Goal: Task Accomplishment & Management: Use online tool/utility

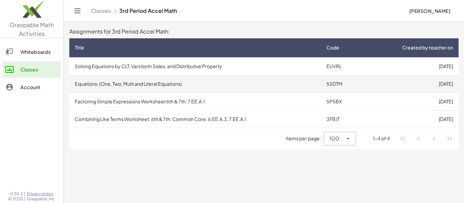
click at [197, 88] on td "Equations: (One, Two, Multi and Literal Equations)" at bounding box center [195, 84] width 252 height 18
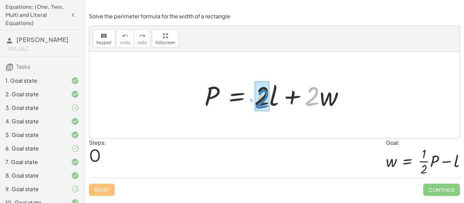
drag, startPoint x: 311, startPoint y: 97, endPoint x: 261, endPoint y: 99, distance: 50.3
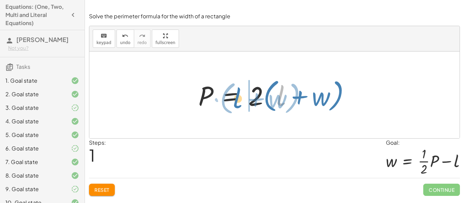
drag, startPoint x: 282, startPoint y: 95, endPoint x: 238, endPoint y: 98, distance: 43.5
click at [238, 98] on div at bounding box center [277, 95] width 164 height 39
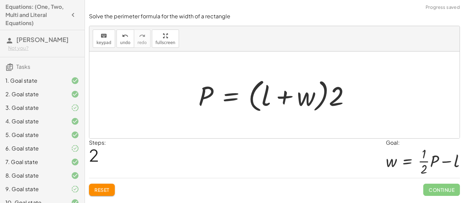
click at [105, 192] on span "Reset" at bounding box center [101, 190] width 15 height 6
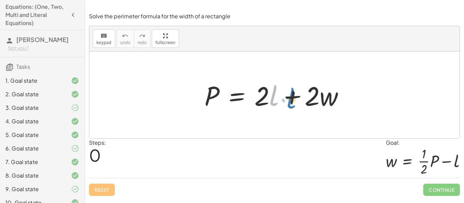
drag, startPoint x: 273, startPoint y: 104, endPoint x: 285, endPoint y: 105, distance: 11.3
click at [285, 105] on div at bounding box center [277, 95] width 152 height 35
click at [235, 100] on div at bounding box center [277, 95] width 152 height 35
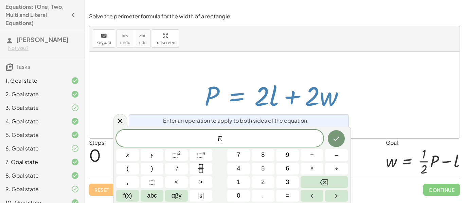
scroll to position [0, 0]
click at [235, 100] on div at bounding box center [277, 95] width 152 height 35
click at [126, 116] on div at bounding box center [120, 120] width 14 height 13
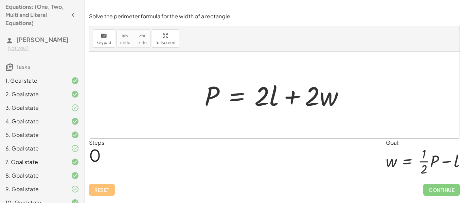
click at [236, 100] on div at bounding box center [277, 95] width 152 height 35
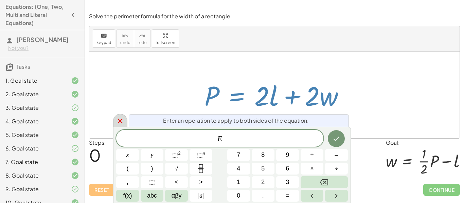
click at [116, 121] on icon at bounding box center [120, 121] width 8 height 8
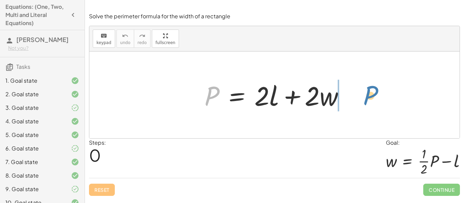
drag, startPoint x: 211, startPoint y: 94, endPoint x: 369, endPoint y: 98, distance: 159.0
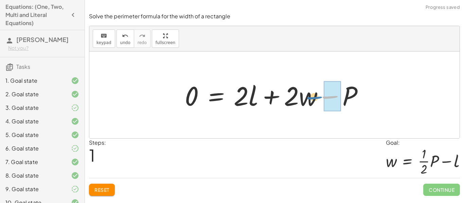
drag, startPoint x: 328, startPoint y: 96, endPoint x: 314, endPoint y: 97, distance: 13.6
click at [314, 97] on div at bounding box center [276, 95] width 191 height 35
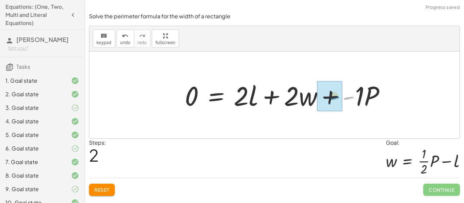
drag, startPoint x: 351, startPoint y: 98, endPoint x: 334, endPoint y: 98, distance: 16.6
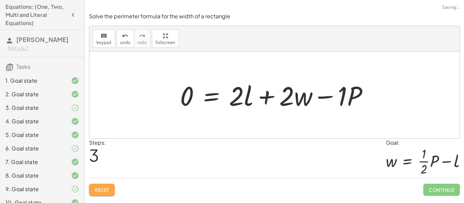
click at [104, 190] on span "Reset" at bounding box center [101, 190] width 15 height 6
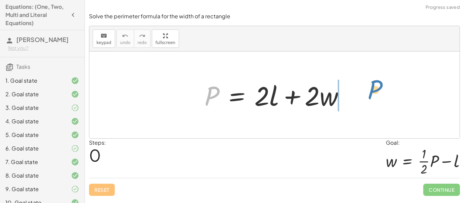
drag, startPoint x: 213, startPoint y: 93, endPoint x: 374, endPoint y: 89, distance: 161.0
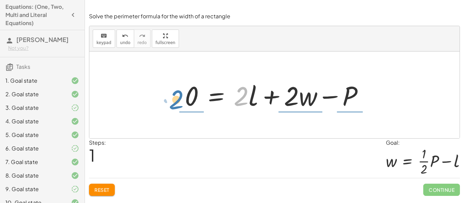
drag, startPoint x: 241, startPoint y: 104, endPoint x: 176, endPoint y: 107, distance: 64.6
click at [176, 107] on div "P = + · 2 · l + · 2 · w · 2 P = + · 2 · l + · 2 · w 0 −" at bounding box center [275, 95] width 200 height 38
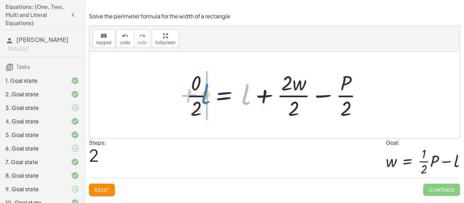
drag, startPoint x: 246, startPoint y: 103, endPoint x: 205, endPoint y: 103, distance: 40.4
click at [205, 103] on div at bounding box center [277, 95] width 188 height 52
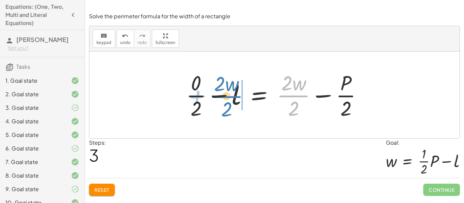
drag, startPoint x: 294, startPoint y: 97, endPoint x: 228, endPoint y: 98, distance: 66.9
click at [228, 98] on div at bounding box center [277, 95] width 188 height 52
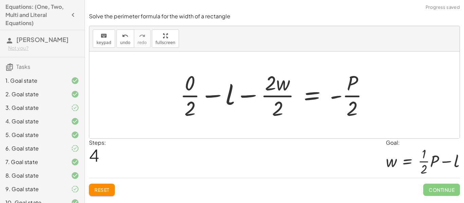
click at [240, 95] on div at bounding box center [277, 95] width 201 height 52
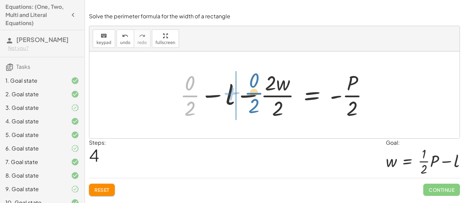
drag, startPoint x: 190, startPoint y: 97, endPoint x: 255, endPoint y: 95, distance: 64.6
click at [255, 95] on div at bounding box center [277, 95] width 201 height 52
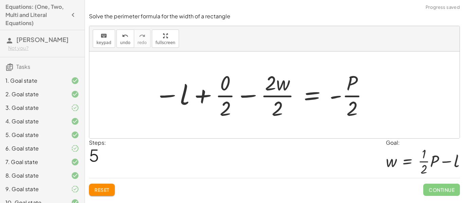
click at [243, 96] on div at bounding box center [262, 95] width 222 height 52
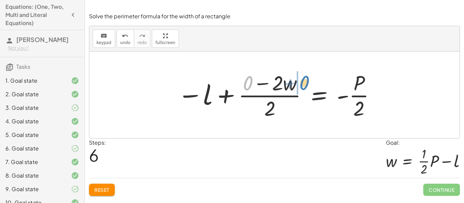
drag, startPoint x: 253, startPoint y: 84, endPoint x: 309, endPoint y: 84, distance: 56.0
click at [309, 84] on div at bounding box center [276, 95] width 205 height 52
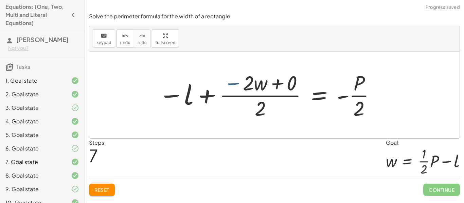
click at [238, 85] on div at bounding box center [267, 95] width 224 height 52
click at [279, 85] on div at bounding box center [267, 95] width 224 height 52
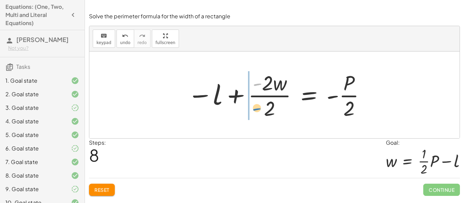
drag, startPoint x: 254, startPoint y: 85, endPoint x: 255, endPoint y: 110, distance: 24.8
click at [255, 110] on div at bounding box center [277, 95] width 186 height 52
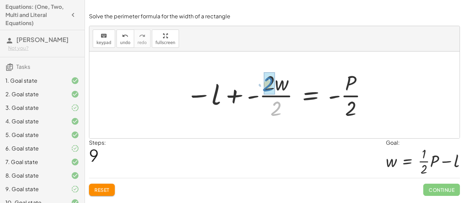
drag, startPoint x: 279, startPoint y: 113, endPoint x: 270, endPoint y: 91, distance: 24.2
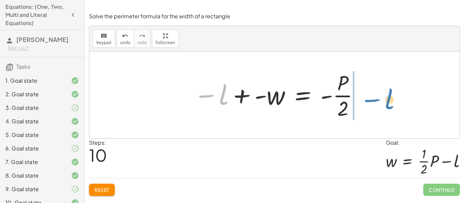
drag, startPoint x: 210, startPoint y: 97, endPoint x: 379, endPoint y: 98, distance: 169.1
click at [379, 98] on div "P = + · 2 · l + · 2 · w 0 = + · 2 · l + · 2 · w − P · 0 · 2 = + l + · 2 · w · 2…" at bounding box center [274, 95] width 370 height 87
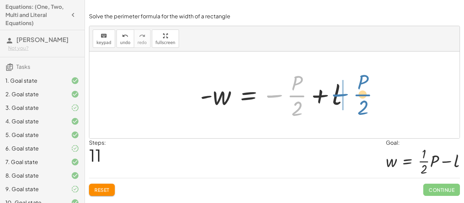
drag, startPoint x: 274, startPoint y: 94, endPoint x: 342, endPoint y: 93, distance: 67.9
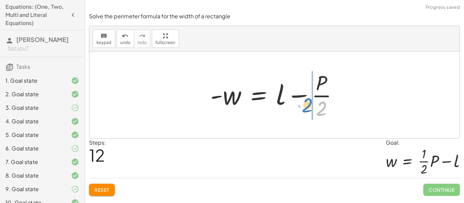
drag, startPoint x: 322, startPoint y: 104, endPoint x: 308, endPoint y: 104, distance: 13.2
click at [308, 104] on div at bounding box center [277, 95] width 140 height 52
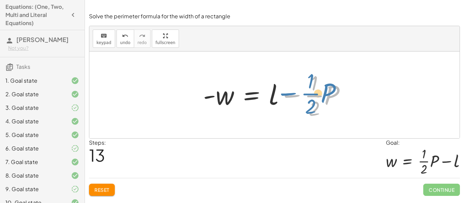
drag, startPoint x: 288, startPoint y: 99, endPoint x: 284, endPoint y: 97, distance: 4.1
click at [284, 97] on div at bounding box center [277, 95] width 155 height 52
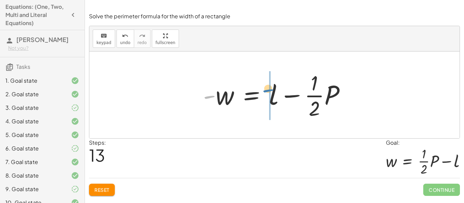
drag, startPoint x: 206, startPoint y: 101, endPoint x: 263, endPoint y: 95, distance: 57.4
click at [263, 95] on div at bounding box center [277, 95] width 155 height 52
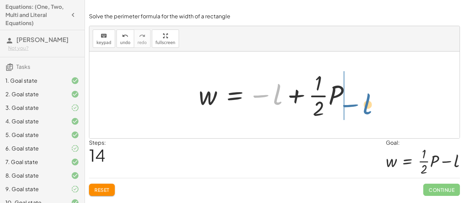
drag, startPoint x: 276, startPoint y: 97, endPoint x: 369, endPoint y: 104, distance: 93.0
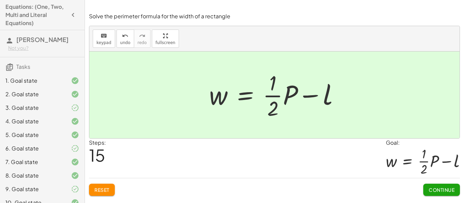
click at [438, 192] on span "Continue" at bounding box center [442, 190] width 26 height 6
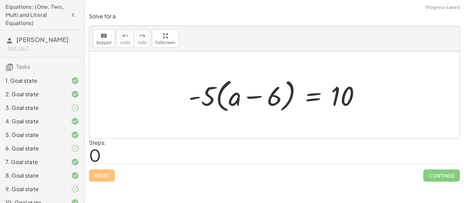
click at [222, 105] on div at bounding box center [277, 95] width 184 height 39
click at [207, 100] on div at bounding box center [277, 95] width 184 height 39
click at [238, 95] on div at bounding box center [277, 95] width 184 height 39
drag, startPoint x: 236, startPoint y: 99, endPoint x: 252, endPoint y: 102, distance: 15.9
click at [252, 102] on div at bounding box center [277, 95] width 184 height 39
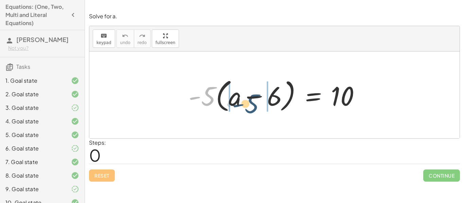
drag, startPoint x: 204, startPoint y: 96, endPoint x: 252, endPoint y: 104, distance: 48.1
click at [252, 104] on div at bounding box center [277, 95] width 184 height 39
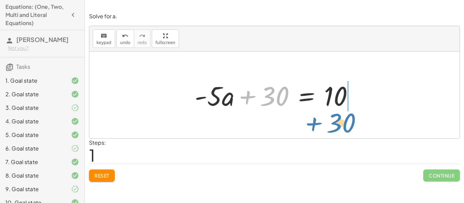
drag, startPoint x: 264, startPoint y: 100, endPoint x: 330, endPoint y: 126, distance: 71.4
click at [330, 126] on div "· - 5 · ( + a − 6 ) = 10 + · - 5 · a − · - 5 · 6 = 10 + 30 + a = 10 · - 5 · + 30" at bounding box center [274, 95] width 370 height 87
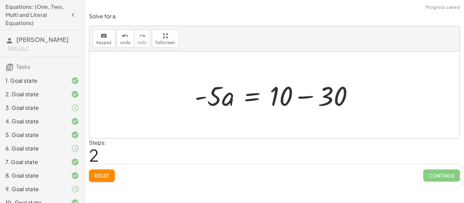
click at [302, 98] on div at bounding box center [276, 95] width 171 height 35
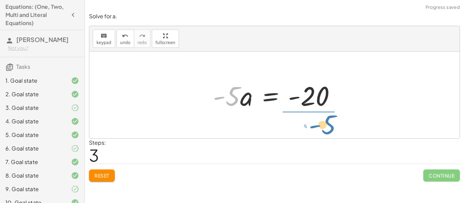
drag, startPoint x: 226, startPoint y: 103, endPoint x: 323, endPoint y: 131, distance: 100.3
click at [323, 131] on div "· - 5 · ( + a − 6 ) = 10 + · - 5 · a − · - 5 · 6 = 10 + · - 5 · a + 30 = 10 · -…" at bounding box center [274, 95] width 370 height 87
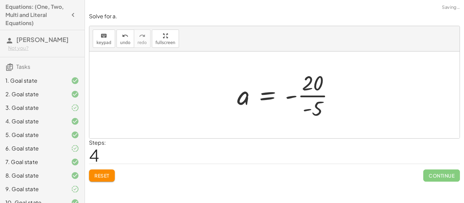
click at [313, 106] on div at bounding box center [288, 95] width 109 height 52
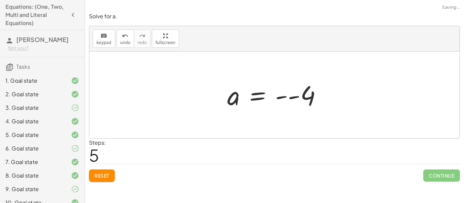
click at [289, 95] on div at bounding box center [277, 95] width 107 height 34
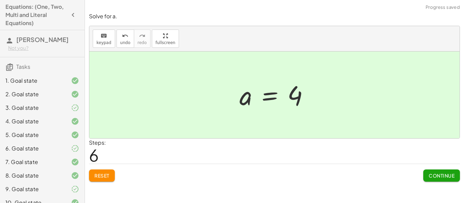
click at [427, 175] on button "Continue" at bounding box center [441, 176] width 37 height 12
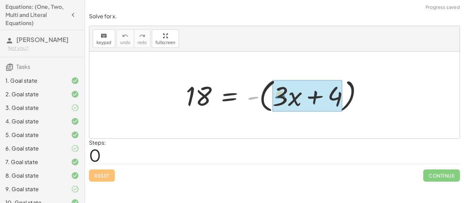
drag, startPoint x: 254, startPoint y: 98, endPoint x: 283, endPoint y: 96, distance: 28.6
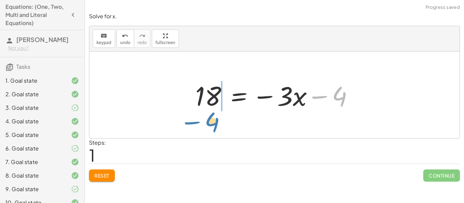
drag, startPoint x: 324, startPoint y: 97, endPoint x: 197, endPoint y: 123, distance: 129.5
click at [197, 123] on div "18 = - ( + · 3 · x + 4 ) − 4 18 = − · 3 · x 4 −" at bounding box center [274, 95] width 370 height 87
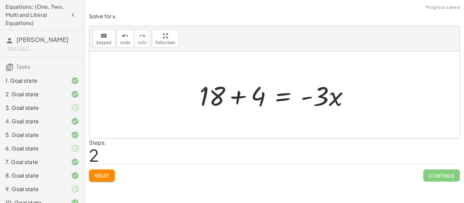
click at [239, 90] on div at bounding box center [277, 95] width 162 height 35
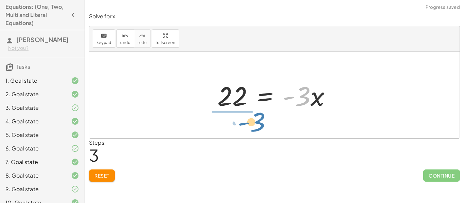
drag, startPoint x: 300, startPoint y: 98, endPoint x: 243, endPoint y: 125, distance: 63.0
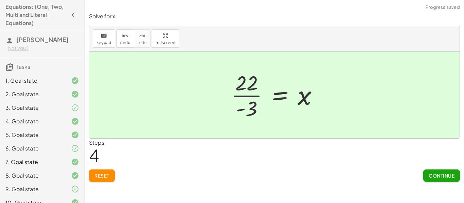
click at [429, 171] on button "Continue" at bounding box center [441, 176] width 37 height 12
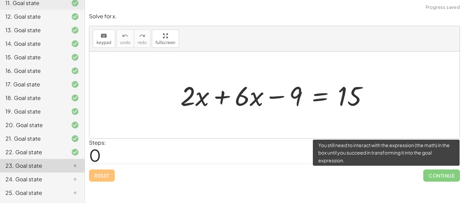
scroll to position [227, 0]
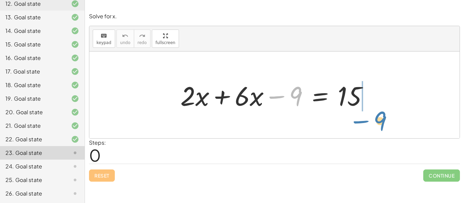
drag, startPoint x: 273, startPoint y: 95, endPoint x: 358, endPoint y: 119, distance: 88.3
click at [358, 119] on div "− 9 + · 2 · x + · 6 · x − 9 = 15" at bounding box center [274, 95] width 370 height 87
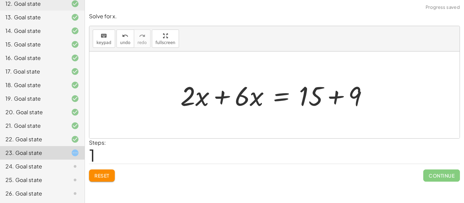
click at [339, 96] on div at bounding box center [277, 95] width 200 height 35
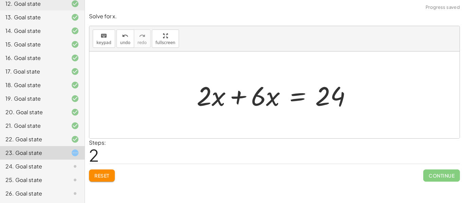
click at [240, 96] on div at bounding box center [276, 95] width 167 height 35
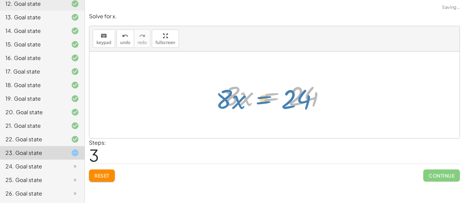
drag, startPoint x: 255, startPoint y: 97, endPoint x: 249, endPoint y: 98, distance: 6.2
click at [249, 98] on div at bounding box center [277, 95] width 114 height 35
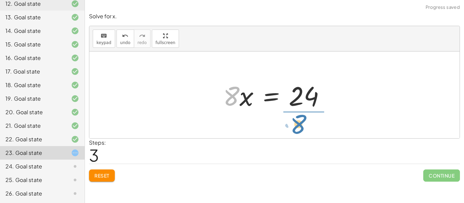
drag, startPoint x: 231, startPoint y: 97, endPoint x: 299, endPoint y: 126, distance: 72.9
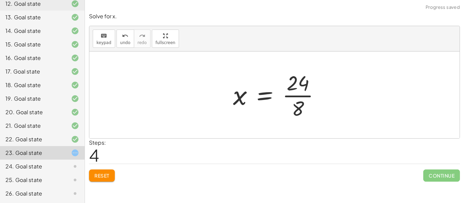
click at [306, 97] on div at bounding box center [279, 95] width 99 height 52
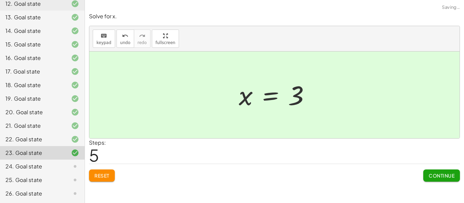
click at [439, 177] on span "Continue" at bounding box center [442, 176] width 26 height 6
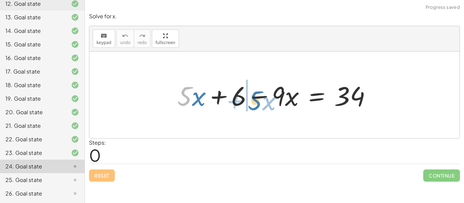
drag, startPoint x: 191, startPoint y: 96, endPoint x: 266, endPoint y: 100, distance: 75.2
click at [266, 100] on div at bounding box center [277, 95] width 206 height 35
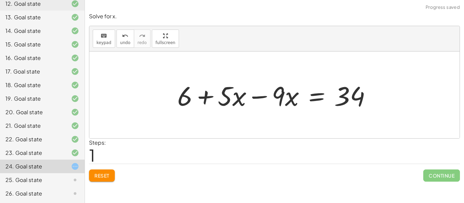
click at [256, 98] on div at bounding box center [277, 95] width 206 height 35
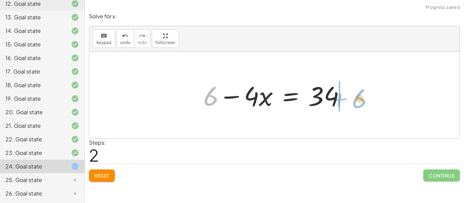
drag, startPoint x: 211, startPoint y: 102, endPoint x: 360, endPoint y: 105, distance: 148.4
click at [360, 105] on div "+ · 5 · x + 6 − · 9 · x = 34 + 6 + · 5 · x − · 9 · x = 34 + 6 · x + 6 = 34 − · 4" at bounding box center [274, 95] width 370 height 87
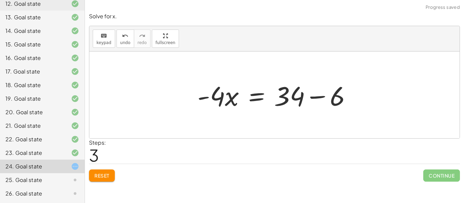
click at [319, 98] on div at bounding box center [277, 95] width 166 height 35
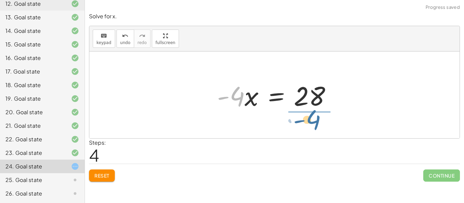
drag, startPoint x: 233, startPoint y: 103, endPoint x: 313, endPoint y: 127, distance: 83.6
click at [313, 127] on div "+ · 5 · x + 6 − · 9 · x = 34 + 6 + · 5 · x − · 9 · x = 34 + 6 − · 4 · x = 34 · …" at bounding box center [274, 95] width 370 height 87
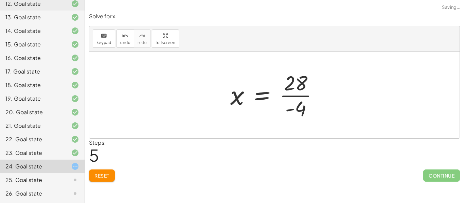
click at [314, 98] on div at bounding box center [277, 95] width 100 height 52
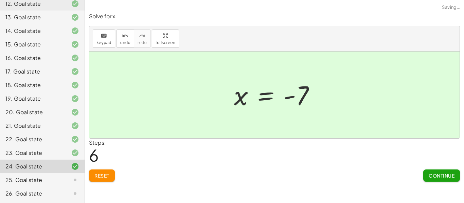
click at [436, 173] on span "Continue" at bounding box center [442, 176] width 26 height 6
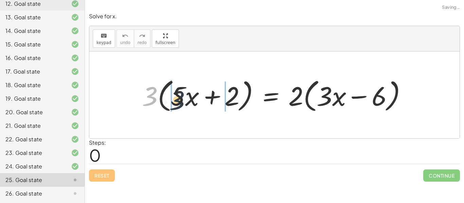
drag, startPoint x: 149, startPoint y: 98, endPoint x: 180, endPoint y: 102, distance: 31.1
click at [180, 102] on div at bounding box center [277, 95] width 277 height 39
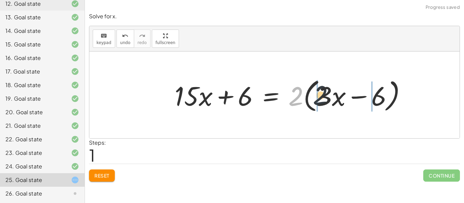
drag, startPoint x: 296, startPoint y: 99, endPoint x: 326, endPoint y: 98, distance: 29.9
click at [326, 98] on div at bounding box center [293, 95] width 244 height 39
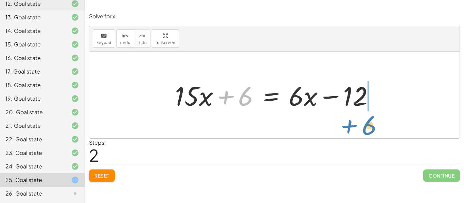
drag, startPoint x: 227, startPoint y: 100, endPoint x: 351, endPoint y: 129, distance: 128.0
click at [351, 129] on div "· 3 · ( + · 5 · x + 2 ) = · 2 · ( + · 3 · x − 6 ) + · 3 · 5 · x + · 3 · 2 = · 2…" at bounding box center [274, 95] width 370 height 87
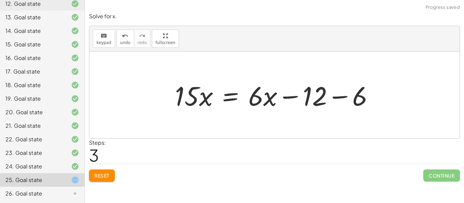
click at [340, 94] on div at bounding box center [277, 95] width 211 height 35
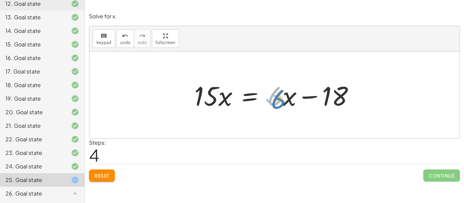
drag, startPoint x: 278, startPoint y: 105, endPoint x: 281, endPoint y: 106, distance: 3.7
click at [281, 106] on div at bounding box center [277, 95] width 172 height 35
drag, startPoint x: 287, startPoint y: 103, endPoint x: 237, endPoint y: 106, distance: 50.4
click at [237, 106] on div at bounding box center [277, 95] width 172 height 35
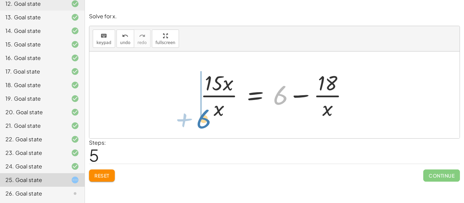
drag, startPoint x: 278, startPoint y: 98, endPoint x: 201, endPoint y: 121, distance: 80.1
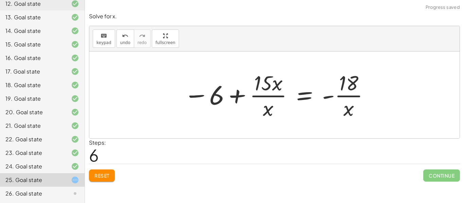
click at [104, 173] on span "Reset" at bounding box center [101, 176] width 15 height 6
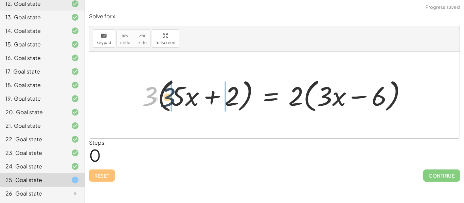
drag, startPoint x: 148, startPoint y: 97, endPoint x: 167, endPoint y: 98, distance: 19.0
click at [167, 98] on div at bounding box center [277, 95] width 277 height 39
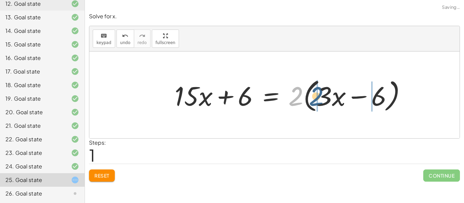
drag, startPoint x: 298, startPoint y: 104, endPoint x: 321, endPoint y: 104, distance: 22.8
click at [321, 104] on div at bounding box center [293, 95] width 244 height 39
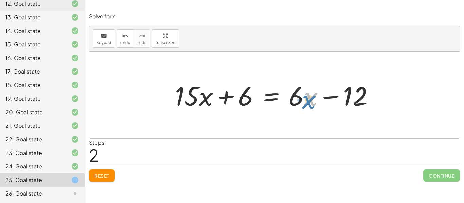
click at [312, 101] on div at bounding box center [277, 95] width 211 height 35
drag, startPoint x: 302, startPoint y: 96, endPoint x: 308, endPoint y: 96, distance: 5.8
click at [308, 96] on div at bounding box center [277, 95] width 211 height 35
drag, startPoint x: 290, startPoint y: 86, endPoint x: 296, endPoint y: 86, distance: 5.8
click at [296, 86] on div at bounding box center [277, 95] width 211 height 35
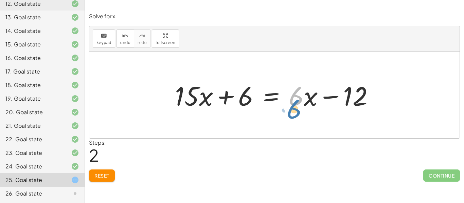
drag, startPoint x: 303, startPoint y: 95, endPoint x: 307, endPoint y: 94, distance: 3.9
click at [307, 94] on div at bounding box center [277, 95] width 211 height 35
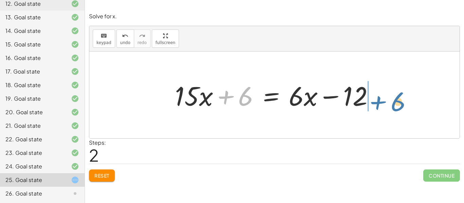
drag, startPoint x: 228, startPoint y: 94, endPoint x: 379, endPoint y: 95, distance: 151.8
click at [379, 95] on div at bounding box center [277, 95] width 211 height 35
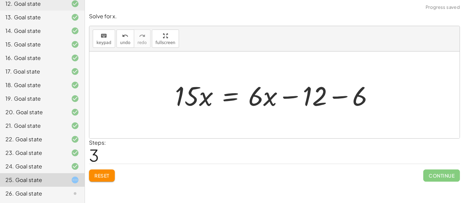
click at [391, 100] on div at bounding box center [274, 95] width 370 height 87
click at [337, 97] on div at bounding box center [277, 95] width 211 height 35
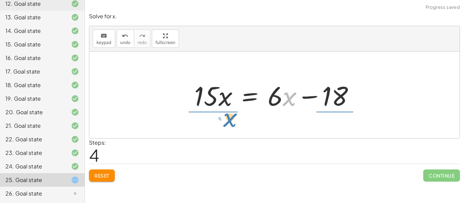
drag, startPoint x: 284, startPoint y: 101, endPoint x: 223, endPoint y: 122, distance: 64.3
click at [223, 122] on div "· 3 · ( + · 5 · x + 2 ) = · 2 · ( + · 3 · x − 6 ) + · 3 · 5 · x + · 3 · 2 = · 2…" at bounding box center [274, 95] width 370 height 87
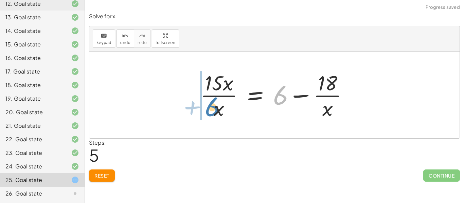
drag, startPoint x: 276, startPoint y: 97, endPoint x: 209, endPoint y: 108, distance: 68.8
click at [209, 108] on div at bounding box center [277, 95] width 160 height 52
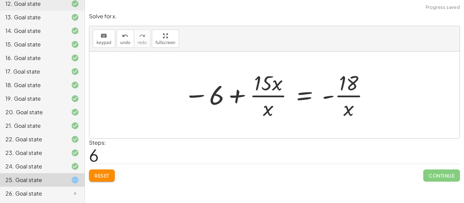
drag, startPoint x: 219, startPoint y: 112, endPoint x: 238, endPoint y: 115, distance: 18.6
click at [238, 115] on div at bounding box center [276, 95] width 193 height 52
drag, startPoint x: 269, startPoint y: 110, endPoint x: 228, endPoint y: 97, distance: 43.6
click at [228, 97] on div at bounding box center [276, 95] width 193 height 52
drag, startPoint x: 269, startPoint y: 110, endPoint x: 214, endPoint y: 97, distance: 55.7
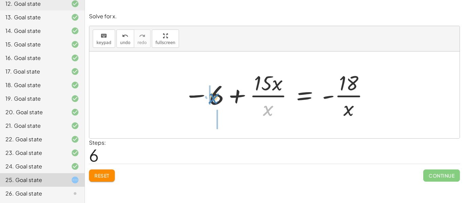
click at [214, 97] on div at bounding box center [276, 95] width 193 height 52
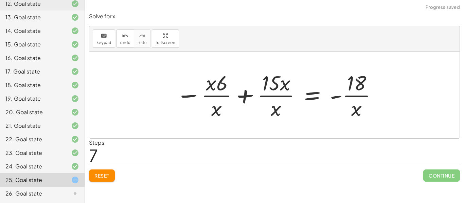
click at [215, 98] on div at bounding box center [277, 95] width 209 height 52
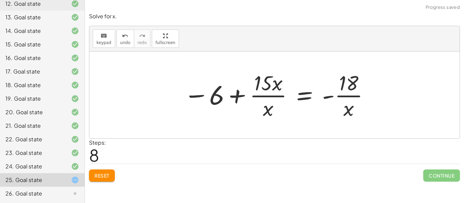
click at [268, 109] on div at bounding box center [276, 95] width 193 height 52
click at [267, 96] on div at bounding box center [276, 95] width 193 height 52
click at [95, 177] on span "Reset" at bounding box center [101, 176] width 15 height 6
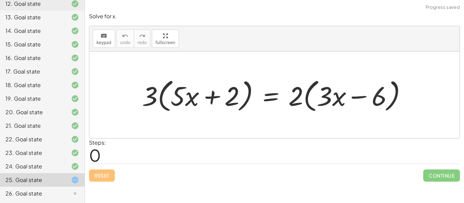
click at [169, 98] on div at bounding box center [277, 95] width 277 height 39
drag, startPoint x: 149, startPoint y: 98, endPoint x: 182, endPoint y: 107, distance: 33.8
click at [182, 107] on div at bounding box center [277, 95] width 277 height 39
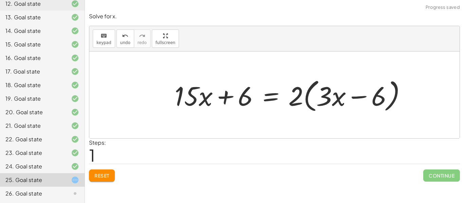
click at [209, 94] on div at bounding box center [293, 95] width 244 height 39
drag, startPoint x: 294, startPoint y: 95, endPoint x: 312, endPoint y: 96, distance: 17.3
click at [312, 96] on div at bounding box center [293, 95] width 244 height 39
drag, startPoint x: 295, startPoint y: 96, endPoint x: 357, endPoint y: 105, distance: 62.1
click at [357, 105] on div at bounding box center [293, 95] width 244 height 39
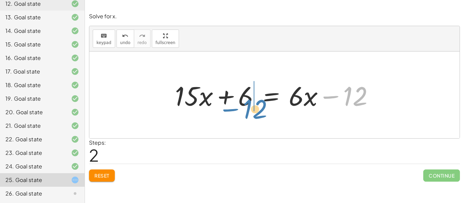
drag, startPoint x: 330, startPoint y: 100, endPoint x: 230, endPoint y: 113, distance: 101.0
click at [230, 113] on div "· 3 · ( + · 5 · x + 2 ) = · 2 · ( + · 3 · x − 6 ) + · 3 · 5 · x + · 3 · 2 = · 2…" at bounding box center [275, 95] width 220 height 38
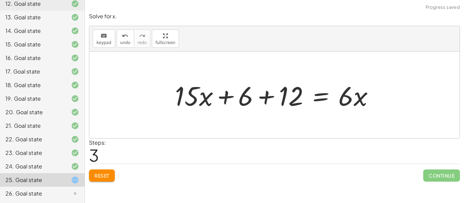
click at [215, 91] on div at bounding box center [277, 95] width 211 height 35
click at [265, 95] on div at bounding box center [277, 95] width 211 height 35
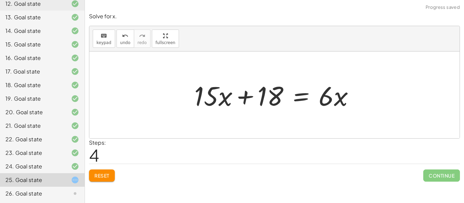
drag, startPoint x: 189, startPoint y: 97, endPoint x: 198, endPoint y: 118, distance: 21.8
click at [198, 118] on div "· 3 · ( + · 5 · x + 2 ) = · 2 · ( + · 3 · x − 6 ) + · 3 · 5 · x + · 3 · 2 = · 2…" at bounding box center [274, 95] width 370 height 87
drag, startPoint x: 198, startPoint y: 102, endPoint x: 206, endPoint y: 99, distance: 8.6
click at [206, 99] on div at bounding box center [277, 95] width 172 height 35
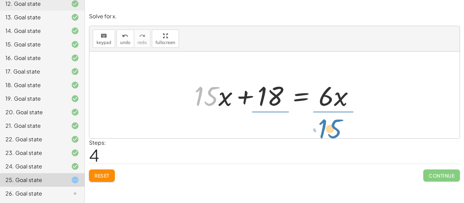
drag, startPoint x: 217, startPoint y: 95, endPoint x: 341, endPoint y: 128, distance: 127.8
click at [341, 128] on div "· 3 · ( + · 5 · x + 2 ) = · 2 · ( + · 3 · x − 6 ) + · 3 · 5 · x + · 3 · 2 = · 2…" at bounding box center [274, 95] width 370 height 87
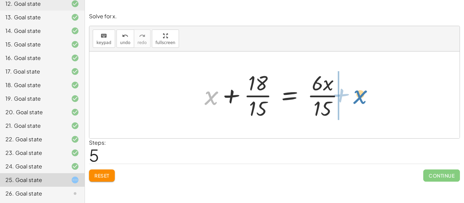
drag, startPoint x: 211, startPoint y: 99, endPoint x: 360, endPoint y: 96, distance: 148.8
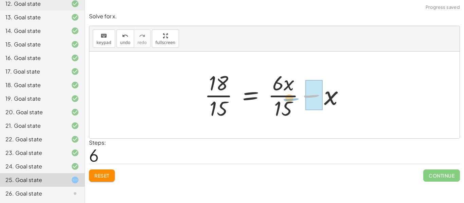
drag, startPoint x: 321, startPoint y: 108, endPoint x: 303, endPoint y: 112, distance: 18.1
click at [303, 112] on div at bounding box center [277, 95] width 152 height 52
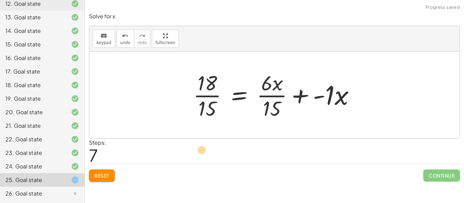
drag, startPoint x: 327, startPoint y: 98, endPoint x: 202, endPoint y: 149, distance: 135.4
click at [331, 100] on div at bounding box center [277, 95] width 174 height 52
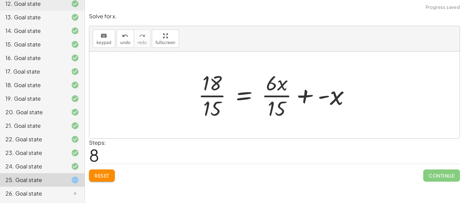
click at [321, 100] on div at bounding box center [277, 95] width 164 height 52
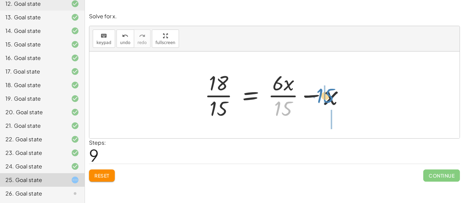
drag, startPoint x: 283, startPoint y: 111, endPoint x: 324, endPoint y: 97, distance: 43.2
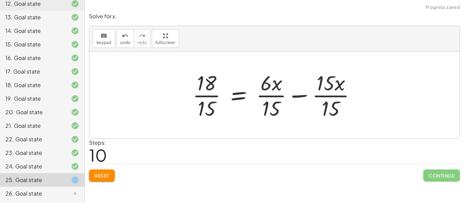
click at [329, 91] on div at bounding box center [276, 95] width 175 height 52
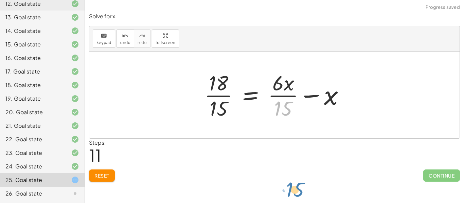
drag, startPoint x: 282, startPoint y: 110, endPoint x: 263, endPoint y: 202, distance: 94.0
click at [263, 202] on div "Solve the equation for the variable given. keyboard keypad undo undo redo redo …" at bounding box center [274, 101] width 379 height 203
click at [106, 181] on button "Reset" at bounding box center [102, 176] width 26 height 12
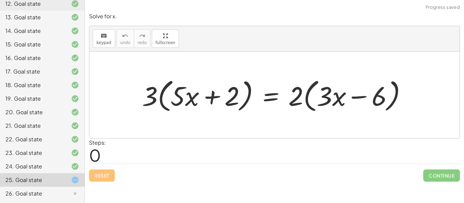
click at [173, 100] on div at bounding box center [277, 95] width 277 height 39
drag, startPoint x: 148, startPoint y: 100, endPoint x: 180, endPoint y: 101, distance: 31.9
click at [180, 101] on div at bounding box center [277, 95] width 277 height 39
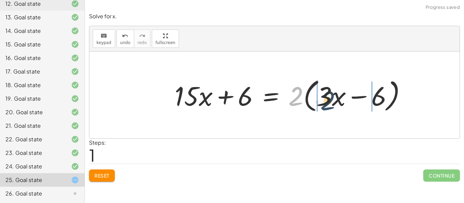
drag, startPoint x: 301, startPoint y: 94, endPoint x: 335, endPoint y: 98, distance: 33.8
click at [335, 98] on div at bounding box center [293, 95] width 244 height 39
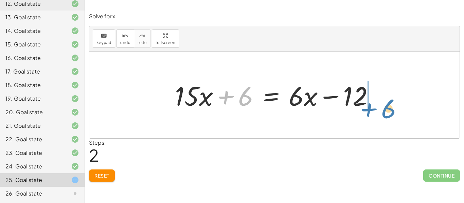
drag, startPoint x: 222, startPoint y: 102, endPoint x: 365, endPoint y: 114, distance: 143.5
click at [365, 114] on div "· 3 · ( + · 5 · x + 2 ) = · 2 · ( + · 3 · x − 6 ) + · 3 · 5 · x + · 3 · 2 = · 2…" at bounding box center [275, 95] width 220 height 38
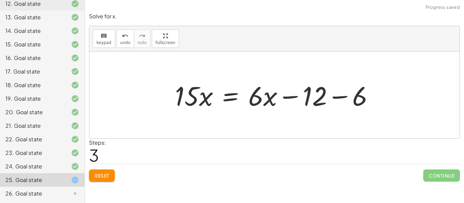
click at [339, 96] on div at bounding box center [277, 95] width 211 height 35
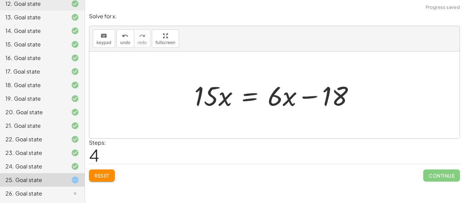
click at [247, 94] on div at bounding box center [277, 95] width 172 height 35
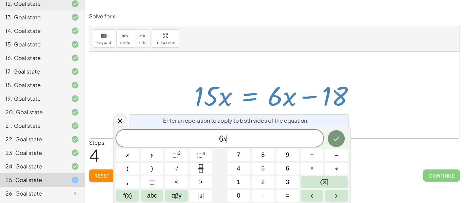
scroll to position [2, 0]
click at [330, 144] on button "Done" at bounding box center [336, 138] width 17 height 17
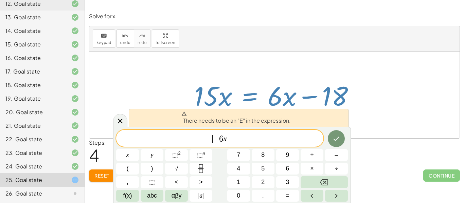
click at [209, 144] on span "​ − 6 x" at bounding box center [219, 139] width 207 height 10
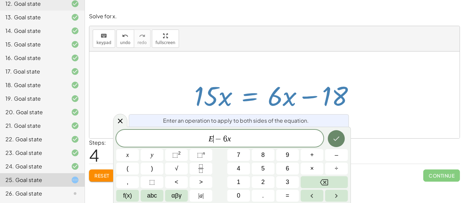
click at [332, 142] on icon "Done" at bounding box center [336, 139] width 8 height 8
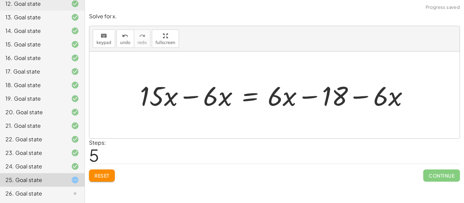
click at [187, 96] on div at bounding box center [277, 95] width 281 height 35
click at [302, 98] on div at bounding box center [310, 95] width 216 height 35
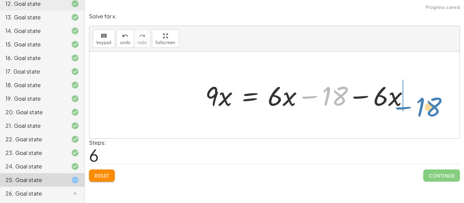
drag, startPoint x: 324, startPoint y: 98, endPoint x: 415, endPoint y: 106, distance: 92.1
click at [415, 106] on div at bounding box center [310, 95] width 216 height 35
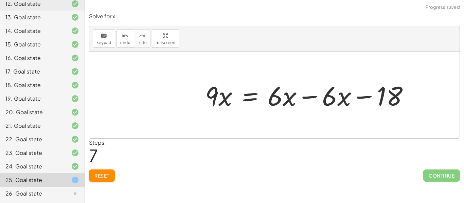
click at [301, 95] on div at bounding box center [310, 95] width 216 height 35
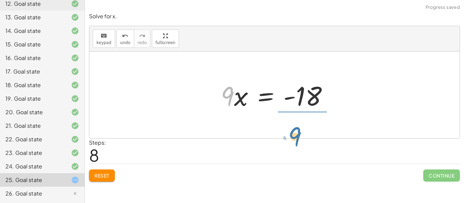
drag, startPoint x: 222, startPoint y: 94, endPoint x: 299, endPoint y: 133, distance: 85.7
click at [299, 133] on div "· 3 · ( + · 5 · x + 2 ) = · 2 · ( + · 3 · x − 6 ) + · 3 · 5 · x + · 3 · 2 = · 2…" at bounding box center [274, 95] width 370 height 87
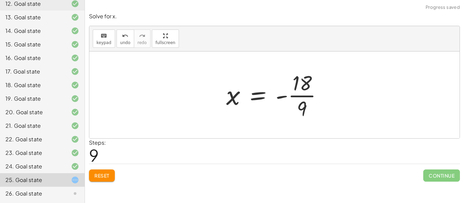
click at [305, 96] on div at bounding box center [277, 95] width 109 height 52
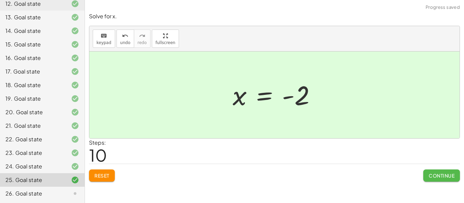
click at [437, 175] on span "Continue" at bounding box center [442, 176] width 26 height 6
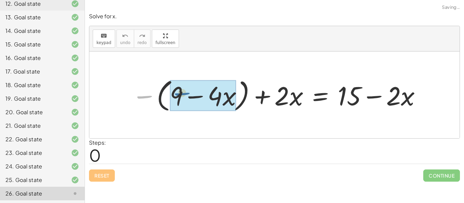
drag, startPoint x: 139, startPoint y: 96, endPoint x: 178, endPoint y: 93, distance: 38.9
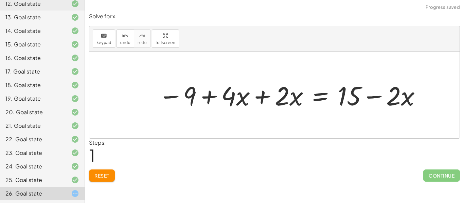
click at [263, 94] on div at bounding box center [290, 95] width 271 height 34
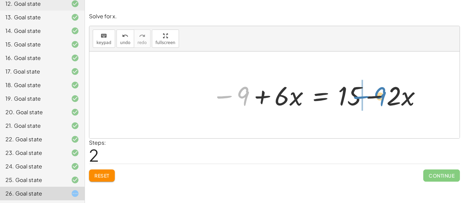
drag, startPoint x: 242, startPoint y: 95, endPoint x: 378, endPoint y: 95, distance: 135.5
click at [378, 95] on div at bounding box center [316, 95] width 217 height 34
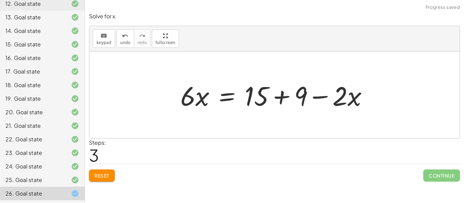
click at [282, 99] on div at bounding box center [277, 95] width 200 height 35
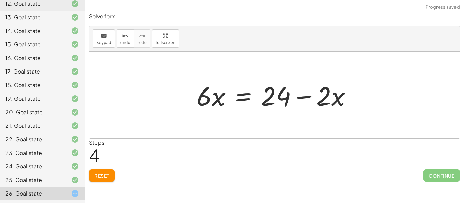
click at [238, 100] on div at bounding box center [276, 95] width 167 height 35
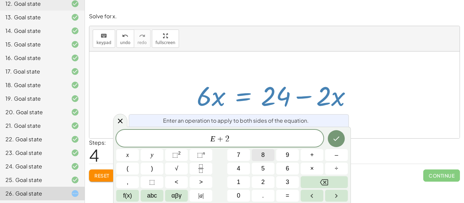
scroll to position [4, 0]
click at [337, 135] on icon "Done" at bounding box center [336, 139] width 8 height 8
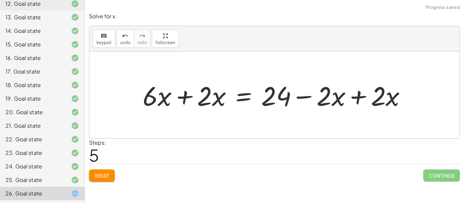
click at [354, 95] on div at bounding box center [277, 95] width 276 height 35
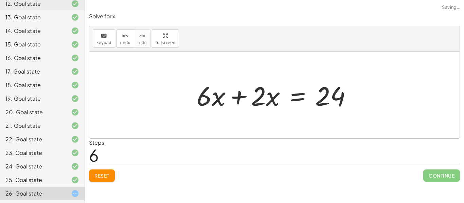
click at [240, 95] on div at bounding box center [276, 95] width 167 height 35
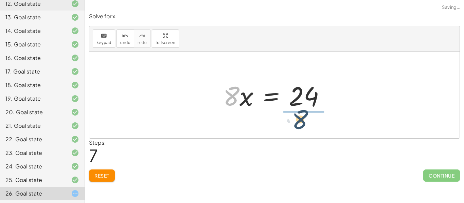
drag, startPoint x: 229, startPoint y: 94, endPoint x: 306, endPoint y: 120, distance: 81.1
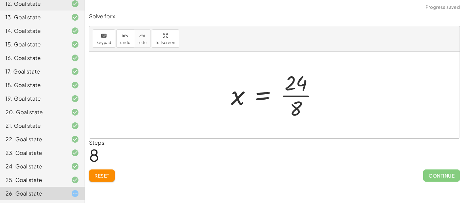
click at [306, 99] on div at bounding box center [277, 95] width 99 height 52
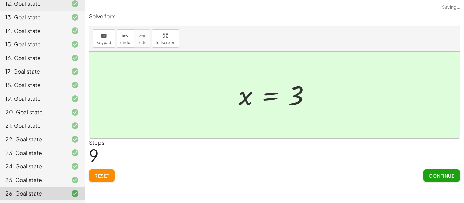
click at [429, 174] on span "Continue" at bounding box center [442, 176] width 26 height 6
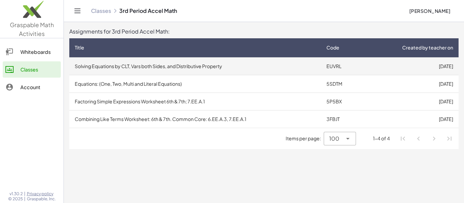
click at [208, 66] on td "Solving Equations by CLT, Vars both Sides, and Distributive Property" at bounding box center [195, 66] width 252 height 18
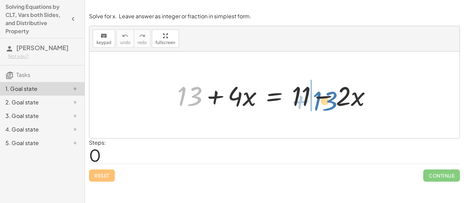
drag, startPoint x: 184, startPoint y: 93, endPoint x: 320, endPoint y: 98, distance: 135.9
click at [320, 98] on div at bounding box center [277, 95] width 206 height 35
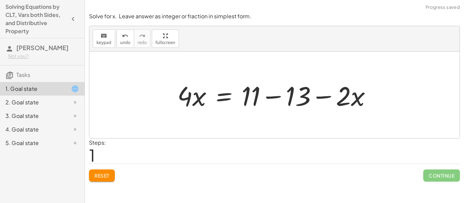
click at [276, 97] on div at bounding box center [277, 95] width 206 height 35
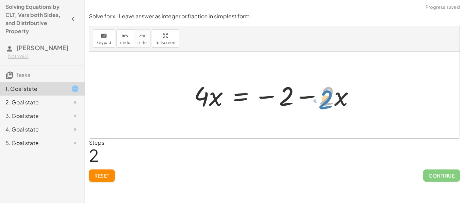
click at [325, 94] on div at bounding box center [277, 95] width 173 height 35
click at [237, 94] on div at bounding box center [277, 95] width 173 height 35
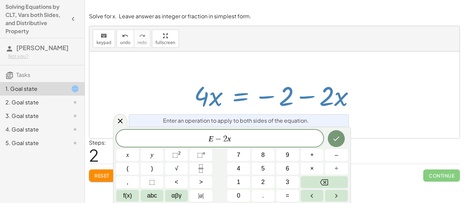
scroll to position [2, 0]
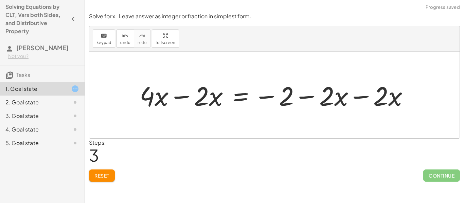
click at [351, 100] on div at bounding box center [276, 95] width 281 height 35
click at [191, 104] on div at bounding box center [249, 95] width 227 height 35
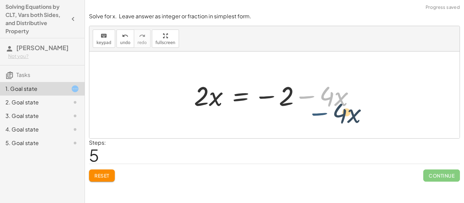
drag, startPoint x: 312, startPoint y: 94, endPoint x: 324, endPoint y: 111, distance: 20.7
click at [324, 111] on div at bounding box center [277, 95] width 173 height 35
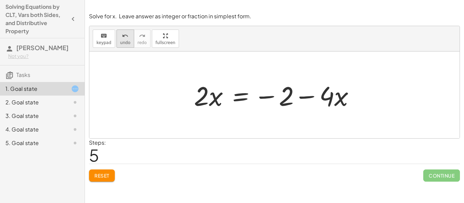
click at [126, 40] on span "undo" at bounding box center [125, 42] width 10 height 5
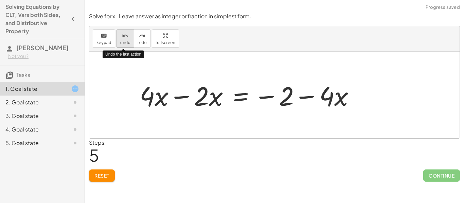
click at [126, 40] on span "undo" at bounding box center [125, 42] width 10 height 5
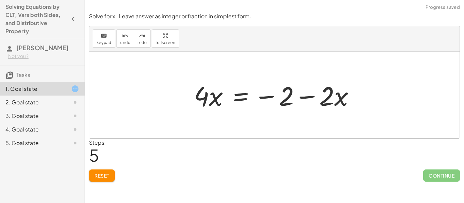
click at [243, 98] on div at bounding box center [277, 95] width 173 height 35
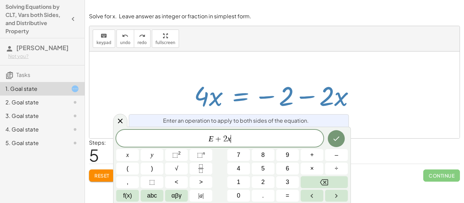
scroll to position [3, 0]
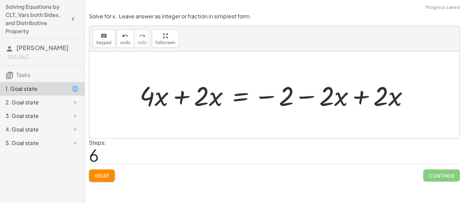
click at [350, 91] on div at bounding box center [276, 95] width 281 height 35
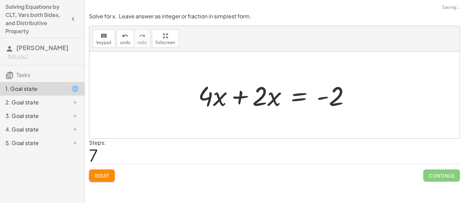
click at [240, 99] on div at bounding box center [277, 95] width 164 height 35
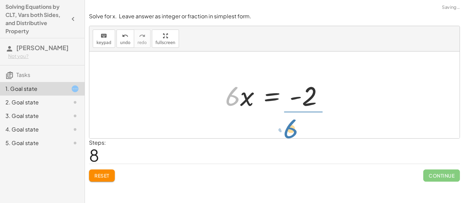
drag, startPoint x: 227, startPoint y: 102, endPoint x: 287, endPoint y: 135, distance: 68.1
click at [287, 135] on div "+ 13 + · 4 · x = + 11 − · 2 · x · 4 · x = + 11 − 13 − · 2 · x · 4 · x = − 2 − ·…" at bounding box center [274, 95] width 370 height 87
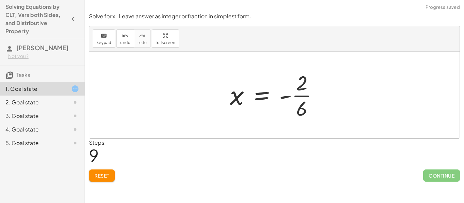
click at [307, 99] on div at bounding box center [277, 95] width 101 height 52
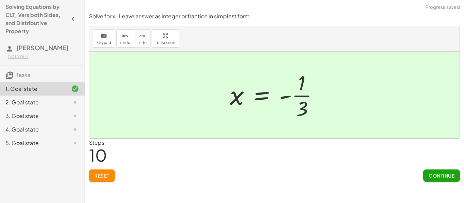
click at [433, 175] on span "Continue" at bounding box center [442, 176] width 26 height 6
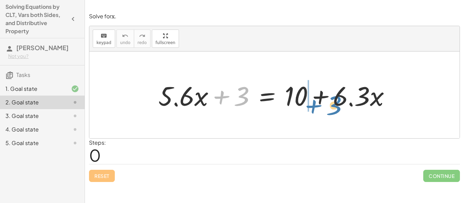
drag, startPoint x: 219, startPoint y: 92, endPoint x: 310, endPoint y: 97, distance: 90.8
click at [310, 97] on div at bounding box center [277, 95] width 244 height 35
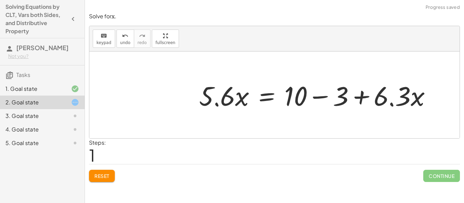
click at [323, 98] on div at bounding box center [318, 95] width 244 height 35
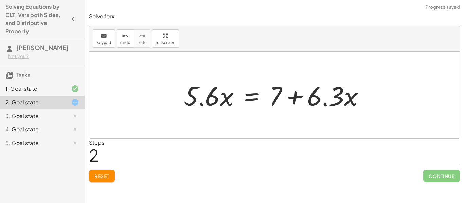
click at [249, 92] on div at bounding box center [276, 95] width 193 height 35
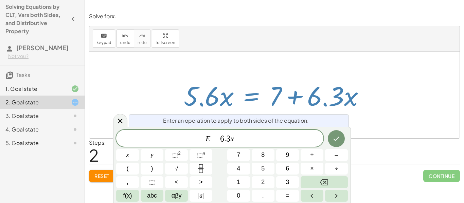
scroll to position [6, 0]
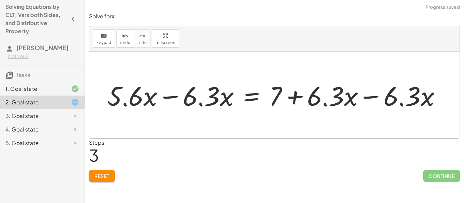
click at [179, 97] on div at bounding box center [277, 95] width 346 height 35
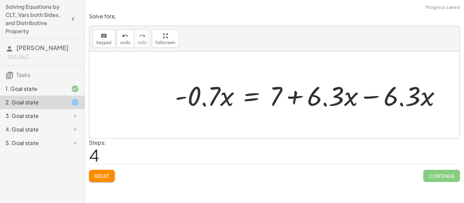
click at [376, 93] on div at bounding box center [311, 95] width 278 height 35
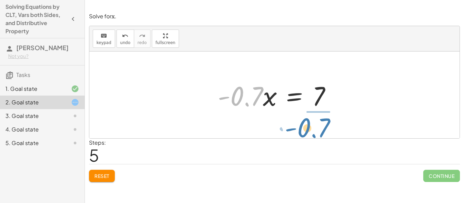
drag, startPoint x: 256, startPoint y: 97, endPoint x: 325, endPoint y: 129, distance: 75.2
click at [325, 129] on div "+ · 5.6 · x + 3 = + 10 + · 6.3 · x · 5.6 · x = + 10 − 3 + · 6.3 · x · 5.6 · x =…" at bounding box center [274, 95] width 370 height 87
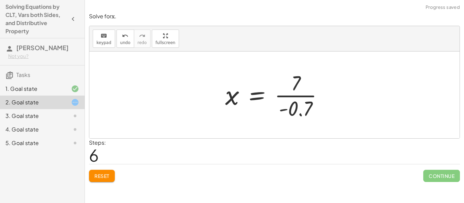
click at [301, 95] on div at bounding box center [277, 95] width 110 height 52
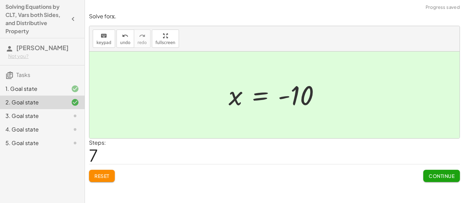
click at [437, 175] on span "Continue" at bounding box center [442, 176] width 26 height 6
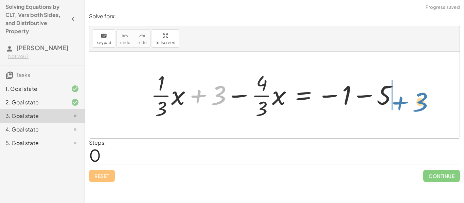
drag, startPoint x: 198, startPoint y: 96, endPoint x: 400, endPoint y: 103, distance: 202.2
click at [400, 103] on div at bounding box center [276, 95] width 259 height 52
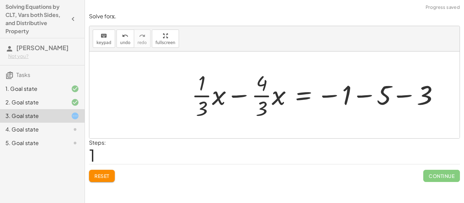
click at [399, 94] on div at bounding box center [317, 95] width 259 height 52
click at [364, 96] on div at bounding box center [298, 95] width 220 height 52
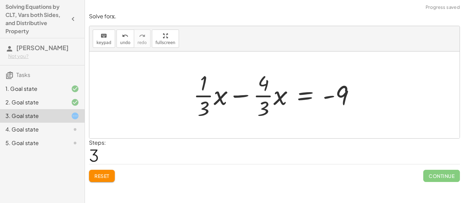
click at [235, 98] on div at bounding box center [277, 95] width 174 height 52
drag, startPoint x: 260, startPoint y: 97, endPoint x: 262, endPoint y: 93, distance: 4.6
click at [262, 93] on div at bounding box center [277, 95] width 174 height 52
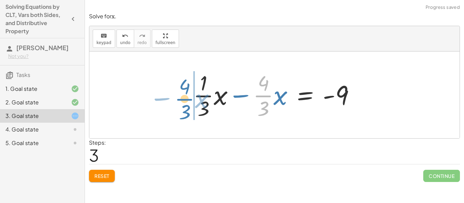
drag, startPoint x: 262, startPoint y: 93, endPoint x: 182, endPoint y: 97, distance: 80.6
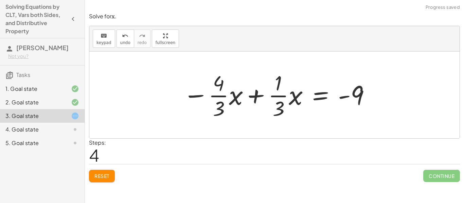
click at [258, 93] on div at bounding box center [277, 95] width 195 height 52
drag, startPoint x: 278, startPoint y: 106, endPoint x: 363, endPoint y: 116, distance: 86.1
click at [363, 116] on div at bounding box center [277, 95] width 195 height 52
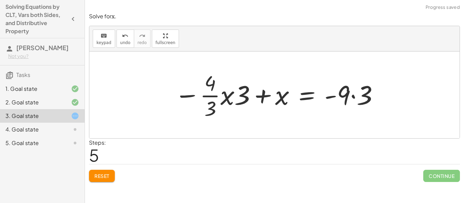
click at [229, 100] on div at bounding box center [277, 95] width 212 height 52
click at [232, 96] on div at bounding box center [275, 95] width 214 height 52
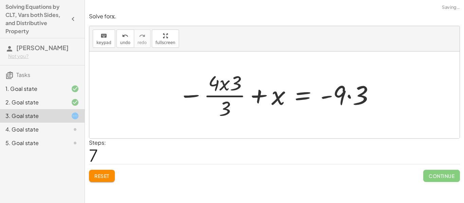
click at [229, 81] on div at bounding box center [277, 95] width 204 height 52
drag, startPoint x: 239, startPoint y: 81, endPoint x: 236, endPoint y: 108, distance: 27.4
click at [236, 108] on div at bounding box center [277, 95] width 204 height 52
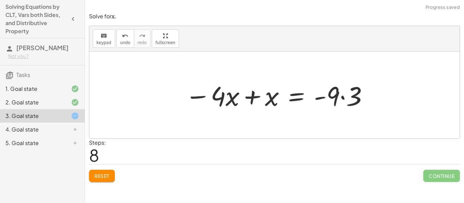
click at [338, 99] on div at bounding box center [277, 95] width 191 height 35
click at [345, 96] on div at bounding box center [277, 95] width 191 height 35
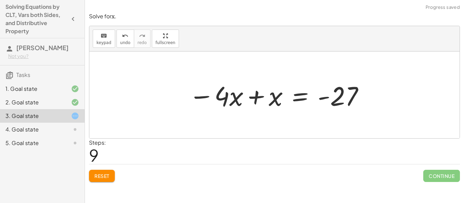
click at [252, 100] on div at bounding box center [276, 95] width 183 height 35
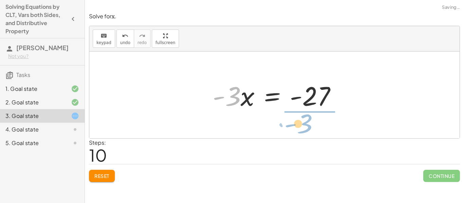
drag, startPoint x: 231, startPoint y: 99, endPoint x: 312, endPoint y: 125, distance: 85.4
click at [312, 125] on div "+ · · 1 · 3 · x + 3 − · · 4 · 3 · x = − 1 − 5 + · · 1 · 3 · x − · · 4 · 3 · x =…" at bounding box center [274, 95] width 370 height 87
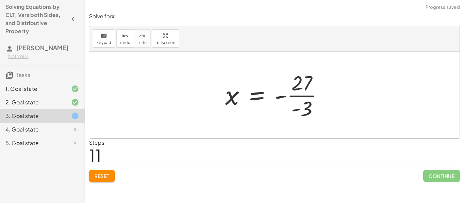
click at [301, 100] on div at bounding box center [277, 95] width 110 height 52
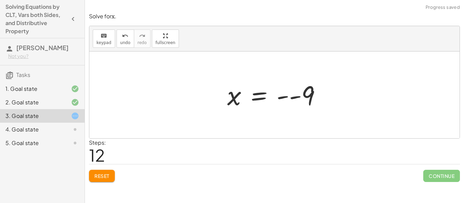
click at [289, 97] on div at bounding box center [277, 95] width 106 height 34
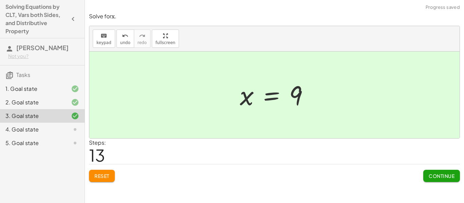
click at [427, 174] on button "Continue" at bounding box center [441, 176] width 37 height 12
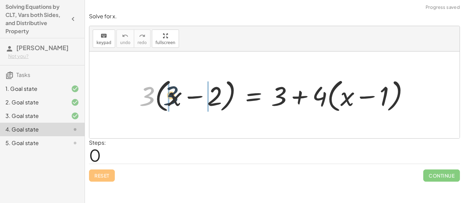
drag, startPoint x: 149, startPoint y: 98, endPoint x: 179, endPoint y: 97, distance: 30.2
click at [179, 97] on div at bounding box center [277, 95] width 282 height 39
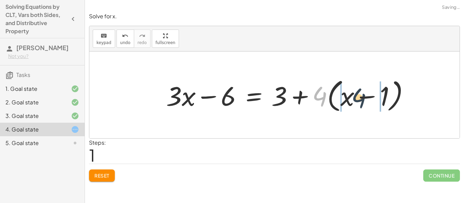
drag, startPoint x: 315, startPoint y: 100, endPoint x: 356, endPoint y: 101, distance: 41.1
click at [356, 101] on div at bounding box center [290, 95] width 255 height 39
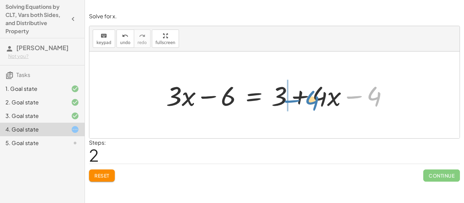
drag, startPoint x: 354, startPoint y: 98, endPoint x: 288, endPoint y: 103, distance: 66.0
click at [288, 103] on div at bounding box center [280, 95] width 234 height 35
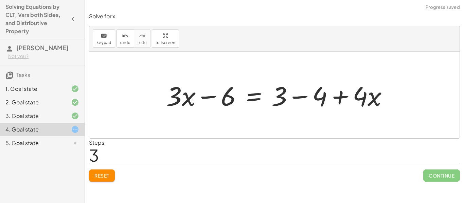
click at [298, 95] on div at bounding box center [280, 95] width 234 height 35
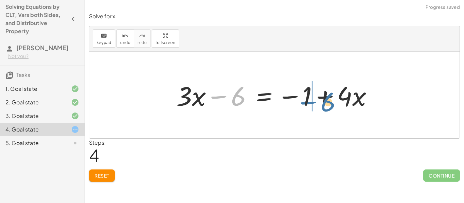
drag, startPoint x: 214, startPoint y: 97, endPoint x: 303, endPoint y: 102, distance: 89.4
click at [303, 102] on div at bounding box center [277, 95] width 209 height 35
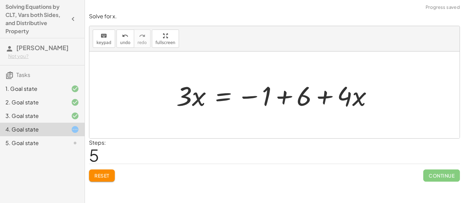
click at [281, 97] on div at bounding box center [277, 95] width 209 height 35
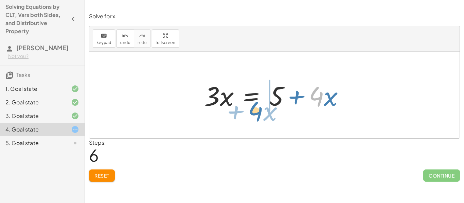
drag, startPoint x: 312, startPoint y: 98, endPoint x: 252, endPoint y: 113, distance: 62.6
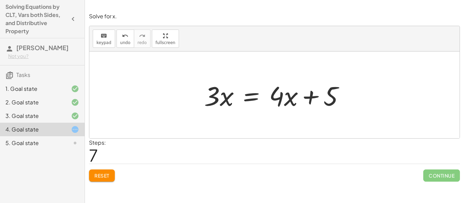
click at [104, 177] on span "Reset" at bounding box center [101, 176] width 15 height 6
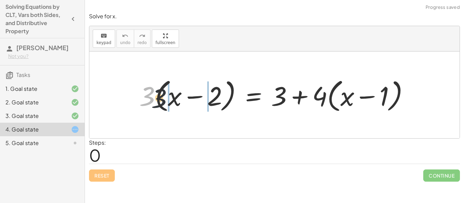
drag, startPoint x: 147, startPoint y: 104, endPoint x: 172, endPoint y: 106, distance: 24.8
click at [172, 106] on div at bounding box center [277, 95] width 282 height 39
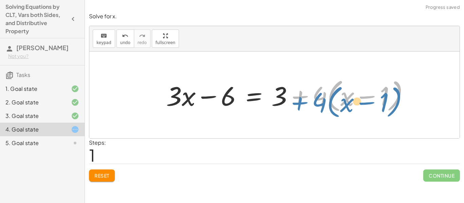
drag, startPoint x: 312, startPoint y: 94, endPoint x: 310, endPoint y: 98, distance: 4.4
click at [310, 98] on div at bounding box center [290, 95] width 255 height 39
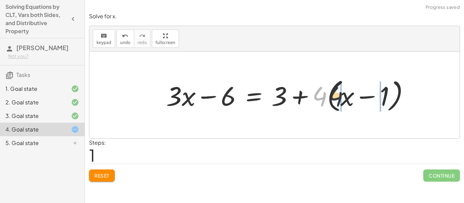
drag, startPoint x: 319, startPoint y: 96, endPoint x: 351, endPoint y: 96, distance: 31.9
click at [351, 96] on div at bounding box center [290, 95] width 255 height 39
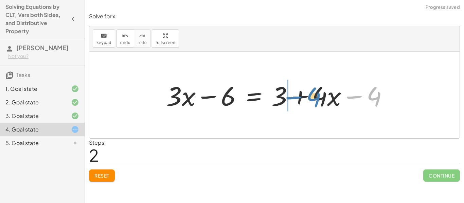
drag, startPoint x: 351, startPoint y: 97, endPoint x: 289, endPoint y: 98, distance: 62.5
click at [289, 98] on div at bounding box center [280, 95] width 234 height 35
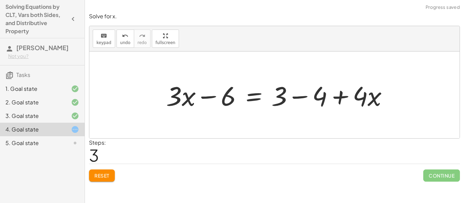
click at [298, 96] on div at bounding box center [280, 95] width 234 height 35
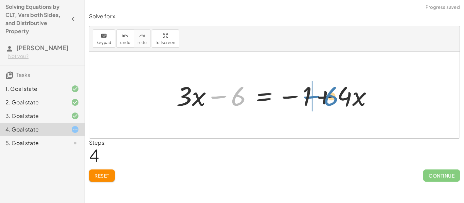
drag, startPoint x: 225, startPoint y: 99, endPoint x: 319, endPoint y: 98, distance: 93.4
click at [319, 98] on div at bounding box center [277, 95] width 209 height 35
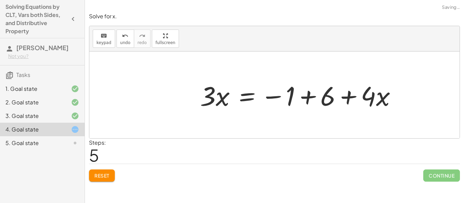
click at [325, 96] on div at bounding box center [301, 95] width 209 height 35
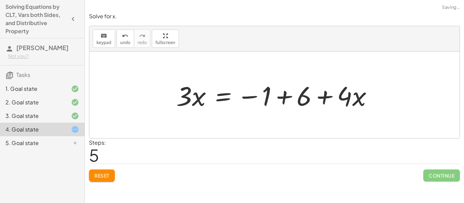
click at [285, 94] on div at bounding box center [277, 95] width 209 height 35
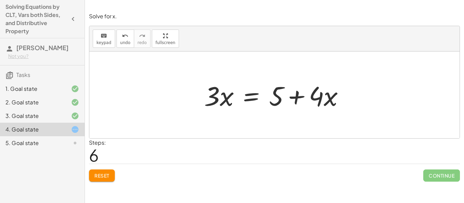
click at [251, 94] on div at bounding box center [277, 95] width 152 height 35
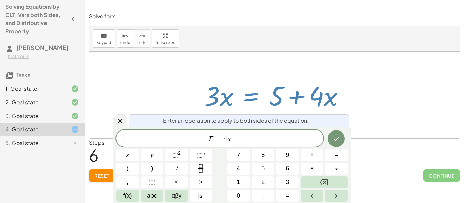
scroll to position [0, 0]
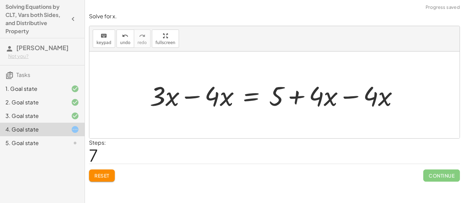
click at [349, 100] on div at bounding box center [276, 95] width 261 height 35
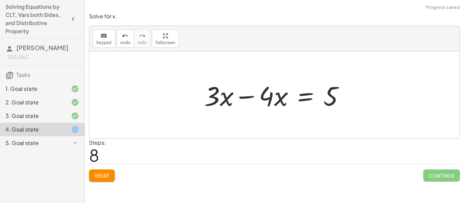
click at [253, 96] on div at bounding box center [277, 95] width 152 height 35
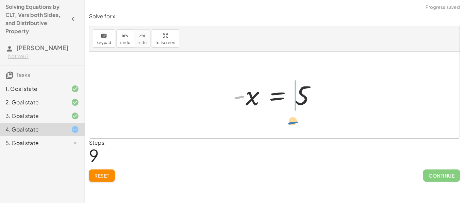
drag, startPoint x: 241, startPoint y: 95, endPoint x: 299, endPoint y: 119, distance: 62.8
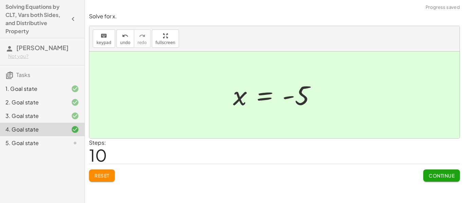
click at [437, 176] on span "Continue" at bounding box center [442, 176] width 26 height 6
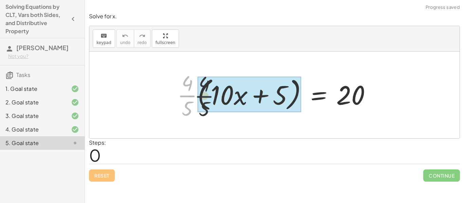
drag, startPoint x: 186, startPoint y: 95, endPoint x: 209, endPoint y: 94, distance: 23.1
click at [209, 94] on div at bounding box center [277, 95] width 206 height 52
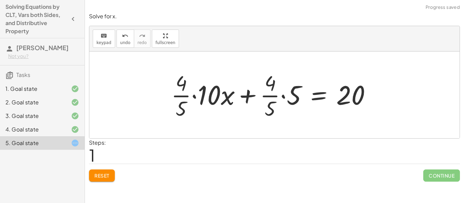
click at [193, 97] on div at bounding box center [274, 95] width 212 height 52
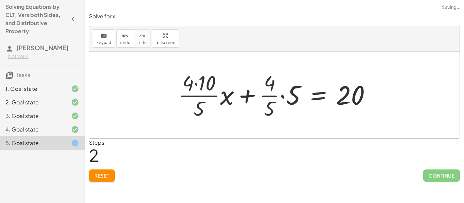
click at [200, 85] on div at bounding box center [277, 95] width 205 height 52
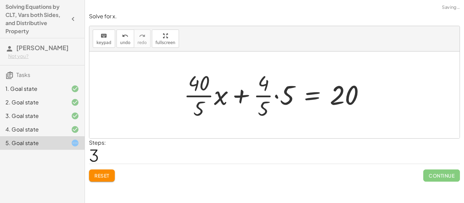
click at [197, 94] on div at bounding box center [276, 95] width 193 height 52
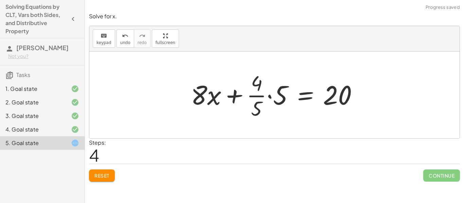
click at [267, 96] on div at bounding box center [276, 95] width 179 height 52
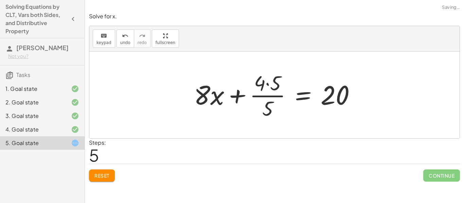
click at [267, 80] on div at bounding box center [278, 95] width 174 height 52
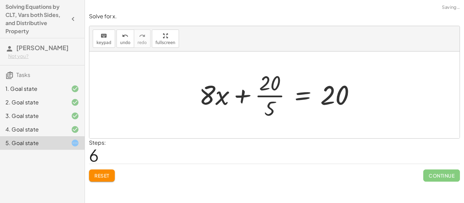
click at [266, 80] on div at bounding box center [280, 95] width 168 height 52
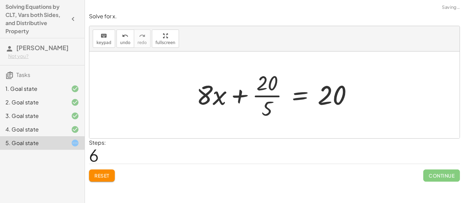
click at [268, 97] on div at bounding box center [277, 95] width 168 height 52
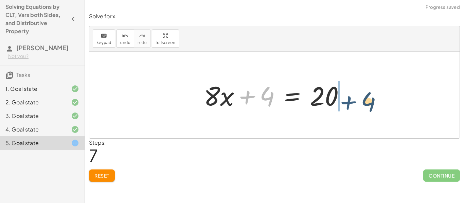
drag, startPoint x: 247, startPoint y: 98, endPoint x: 349, endPoint y: 102, distance: 102.6
click at [349, 102] on div at bounding box center [276, 95] width 153 height 35
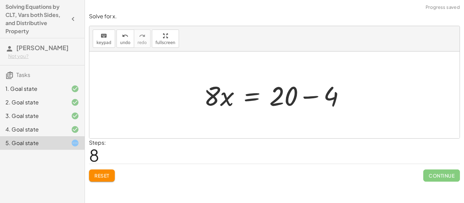
click at [310, 98] on div at bounding box center [276, 95] width 153 height 35
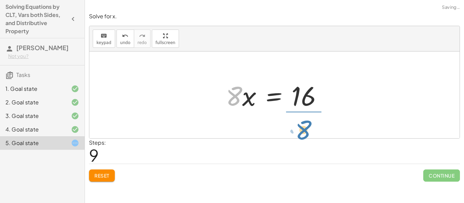
drag, startPoint x: 233, startPoint y: 97, endPoint x: 305, endPoint y: 129, distance: 78.3
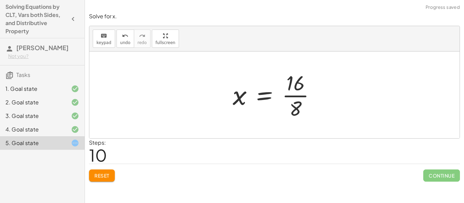
click at [304, 96] on div at bounding box center [276, 95] width 95 height 52
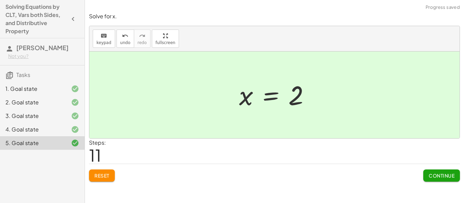
click at [432, 176] on span "Continue" at bounding box center [442, 176] width 26 height 6
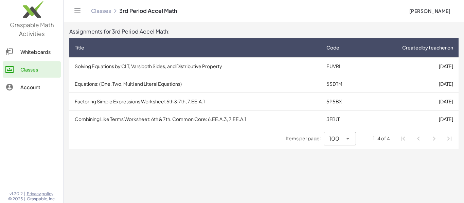
click at [435, 139] on li "Pagination Navigation" at bounding box center [434, 139] width 12 height 12
click at [349, 140] on icon at bounding box center [348, 139] width 8 height 8
click at [332, 124] on div "All" at bounding box center [339, 121] width 21 height 8
click at [352, 140] on div "All **" at bounding box center [342, 139] width 28 height 14
click at [336, 89] on div "10" at bounding box center [341, 89] width 17 height 8
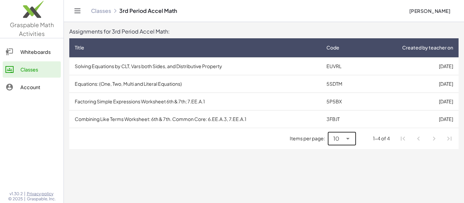
click at [354, 138] on div "10 **" at bounding box center [342, 139] width 28 height 14
click at [342, 107] on div "100" at bounding box center [341, 105] width 17 height 8
type input "***"
